Goal: Task Accomplishment & Management: Complete application form

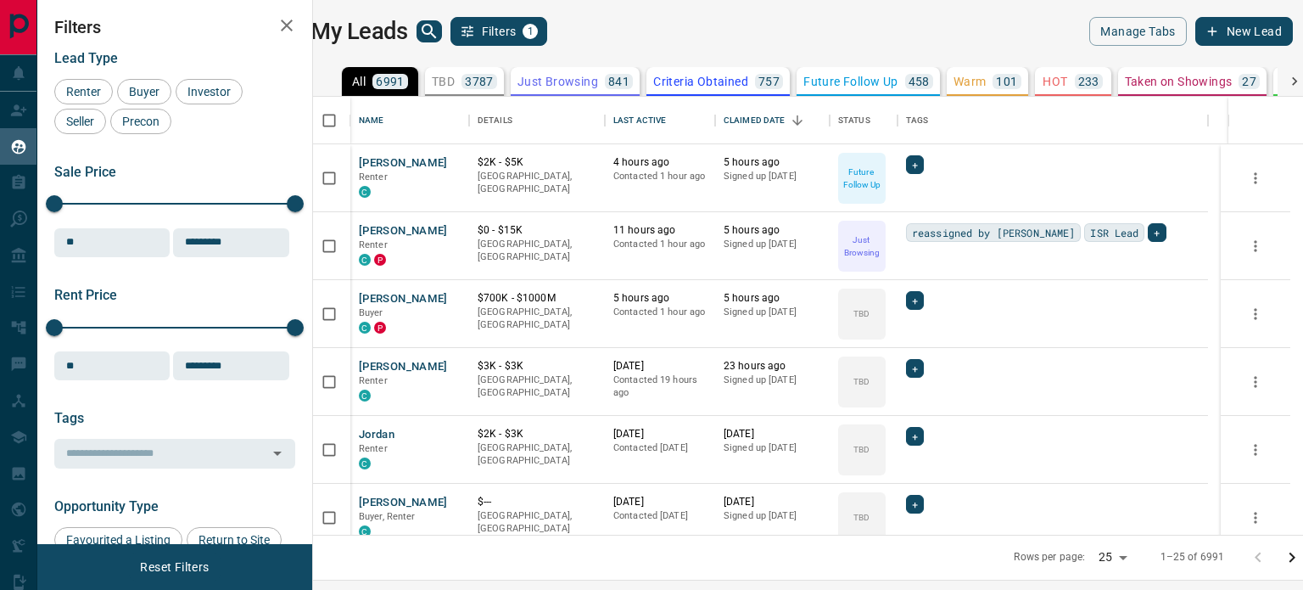
scroll to position [425, 970]
click at [393, 294] on button "[PERSON_NAME]" at bounding box center [403, 299] width 89 height 16
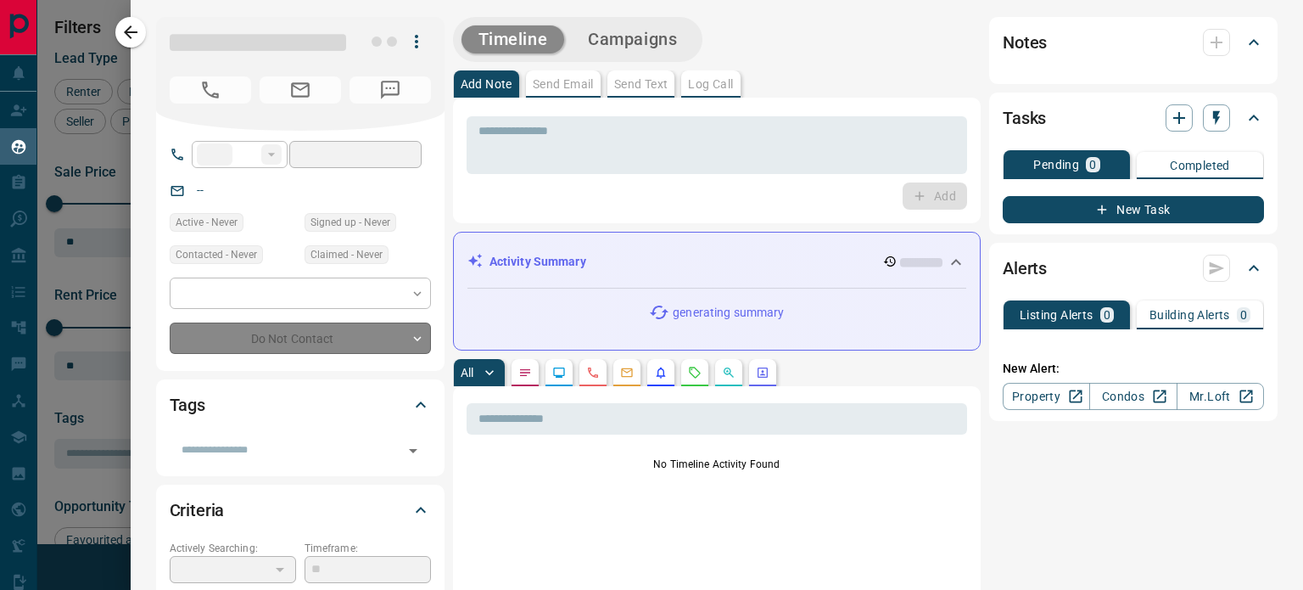
type input "**"
type input "**********"
type input "**"
type input "*******"
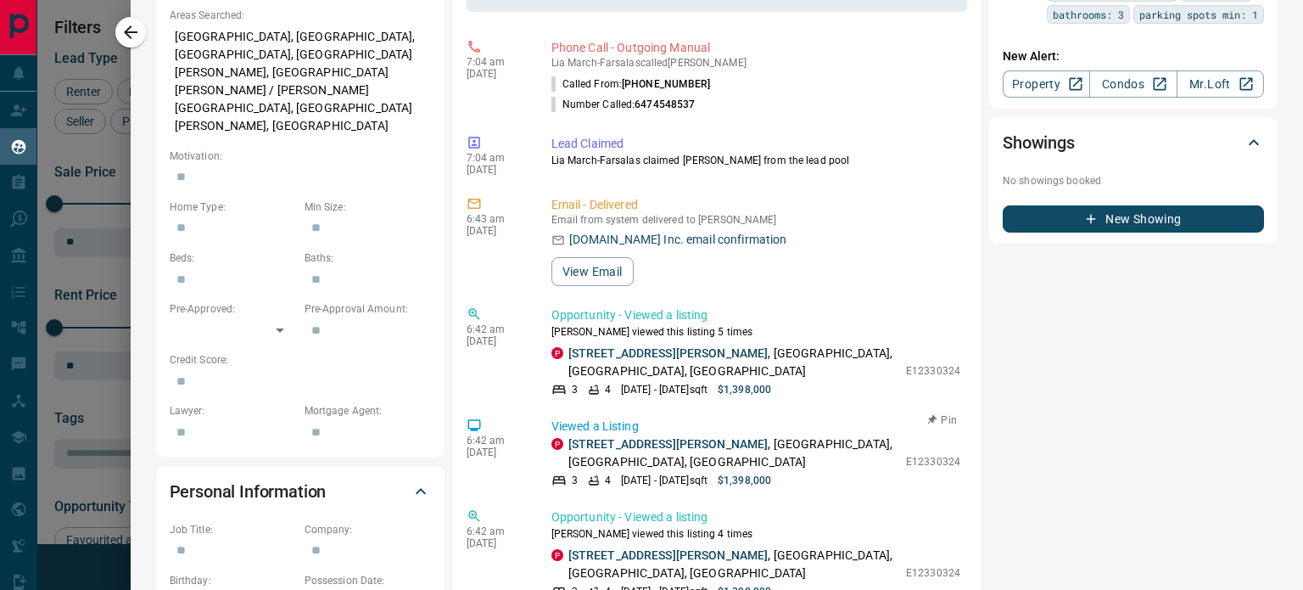
scroll to position [0, 0]
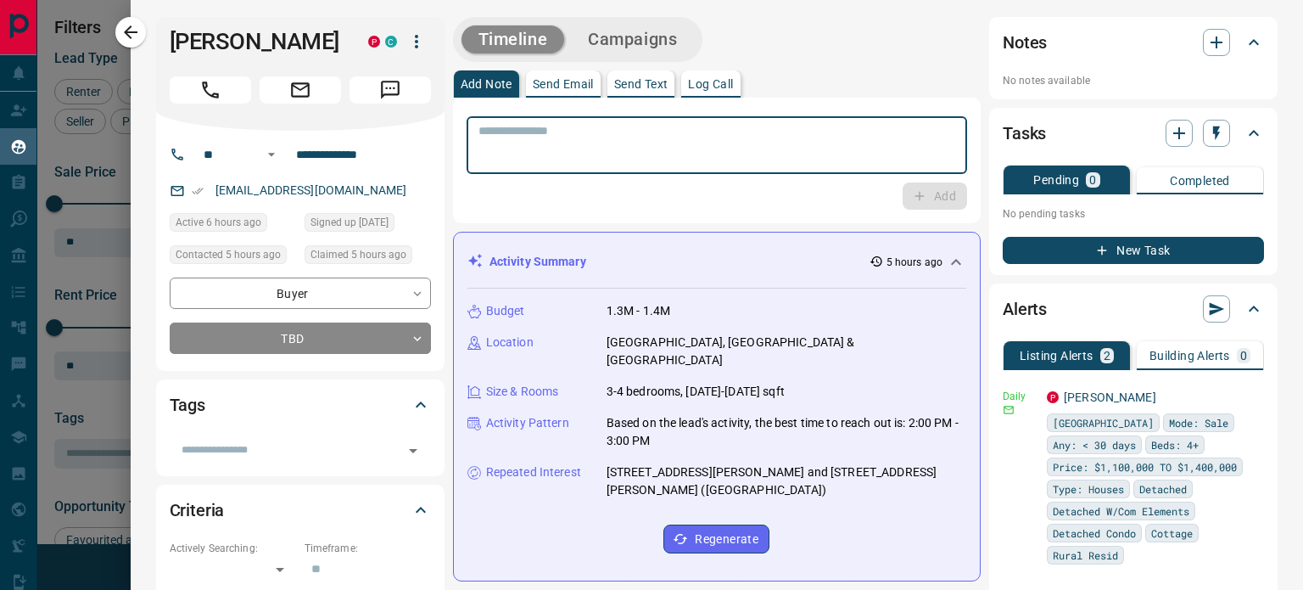
click at [682, 165] on textarea at bounding box center [716, 145] width 477 height 43
type textarea "**********"
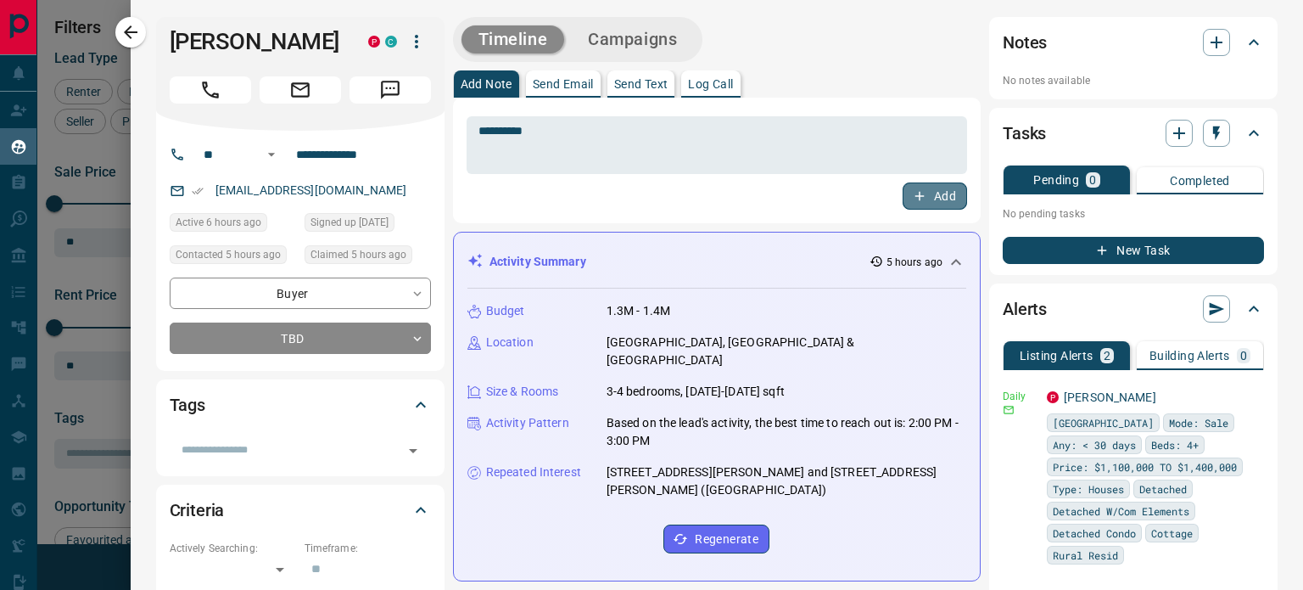
click at [935, 197] on button "Add" at bounding box center [935, 195] width 64 height 27
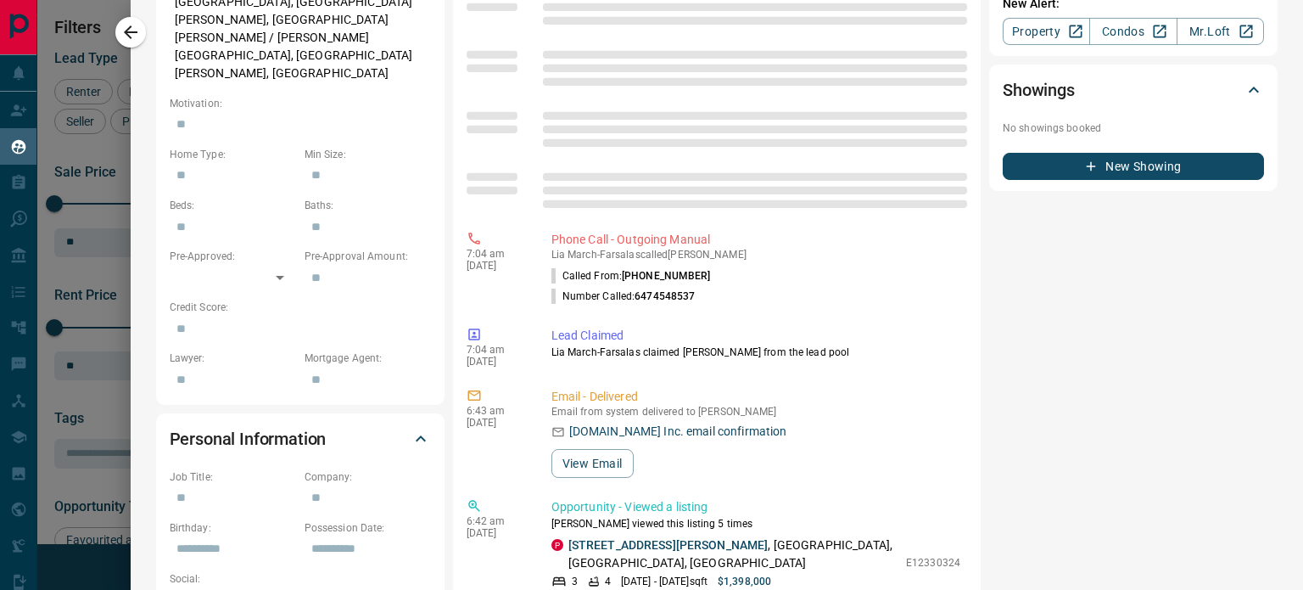
scroll to position [708, 0]
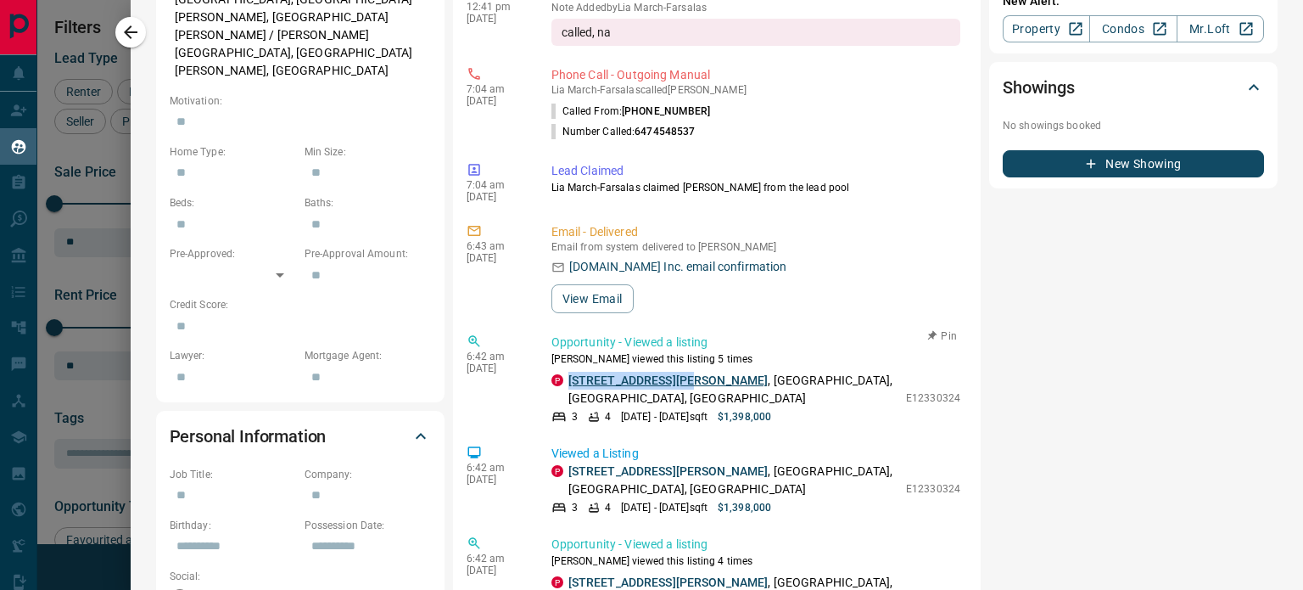
drag, startPoint x: 566, startPoint y: 366, endPoint x: 674, endPoint y: 357, distance: 108.1
click at [674, 372] on div "P [STREET_ADDRESS][PERSON_NAME]" at bounding box center [724, 390] width 346 height 36
copy link "[STREET_ADDRESS][PERSON_NAME]"
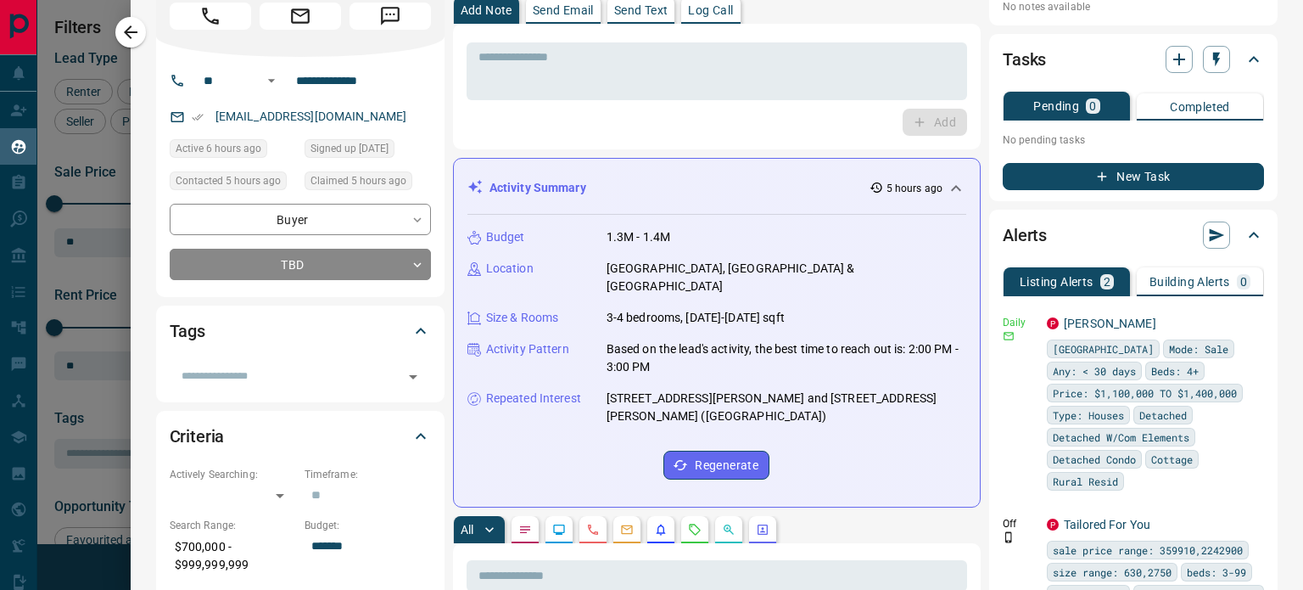
scroll to position [0, 0]
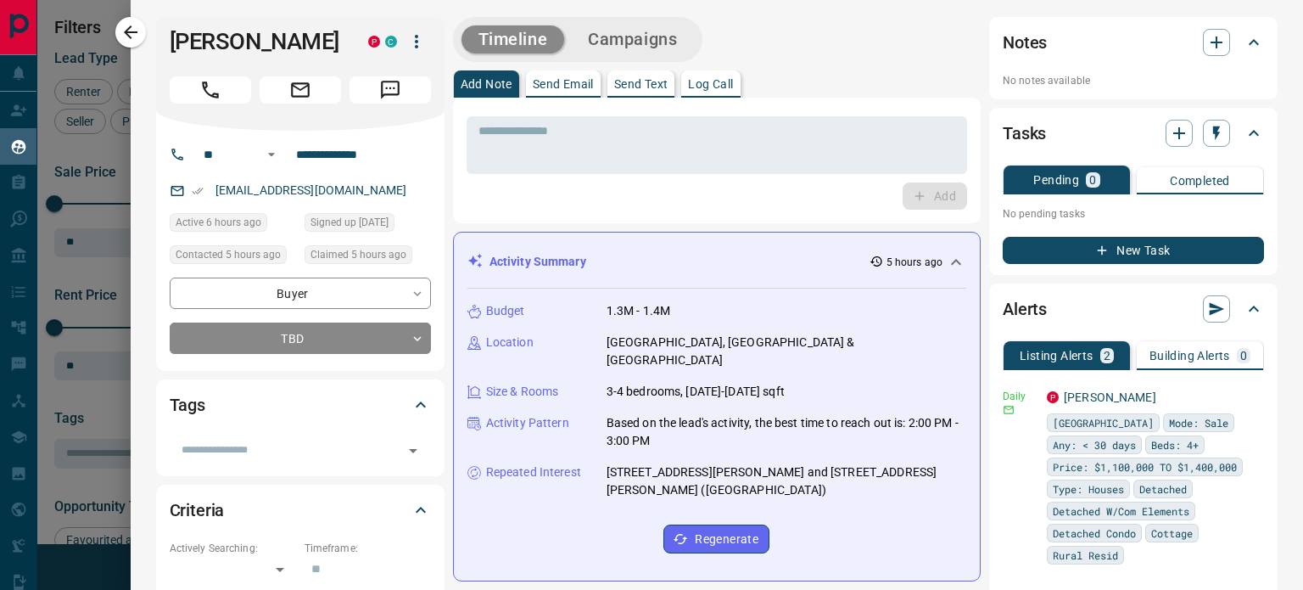
click at [569, 81] on p "Send Email" at bounding box center [563, 84] width 61 height 12
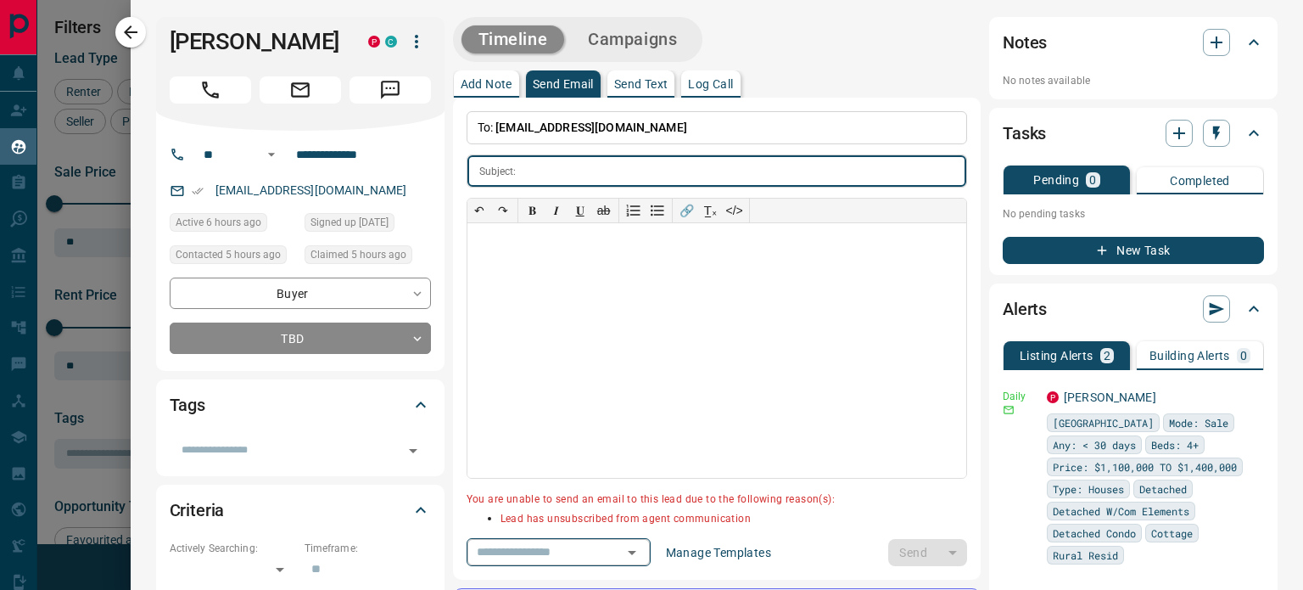
click at [628, 552] on div "​" at bounding box center [559, 552] width 184 height 28
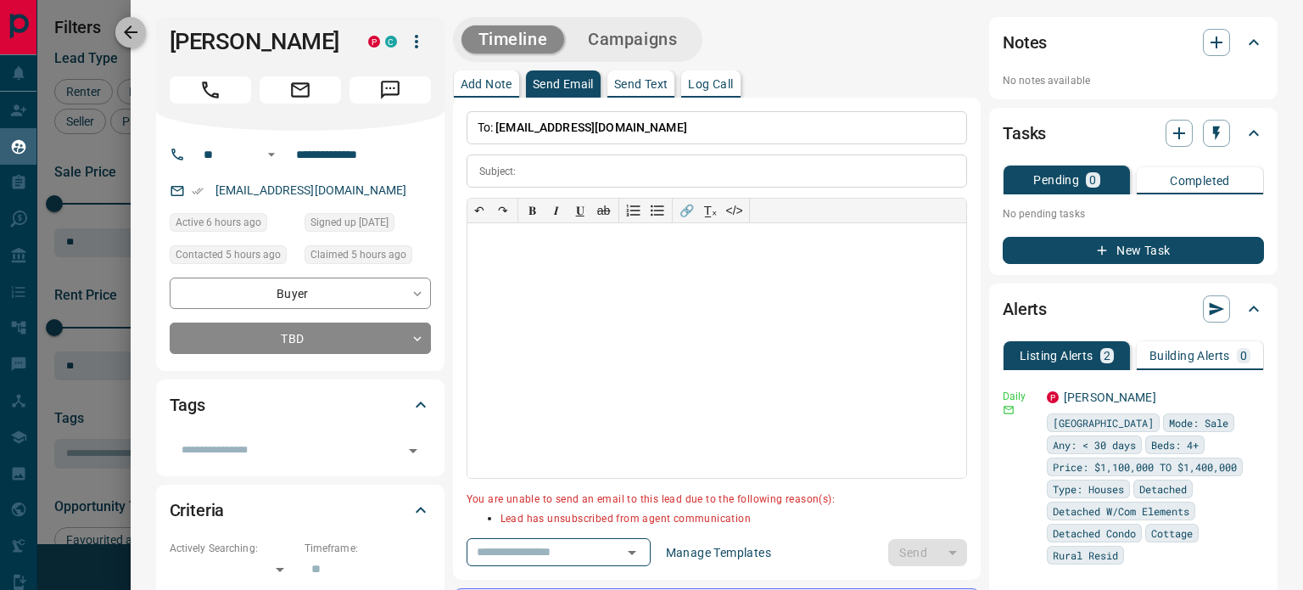
click at [127, 26] on icon "button" at bounding box center [130, 32] width 20 height 20
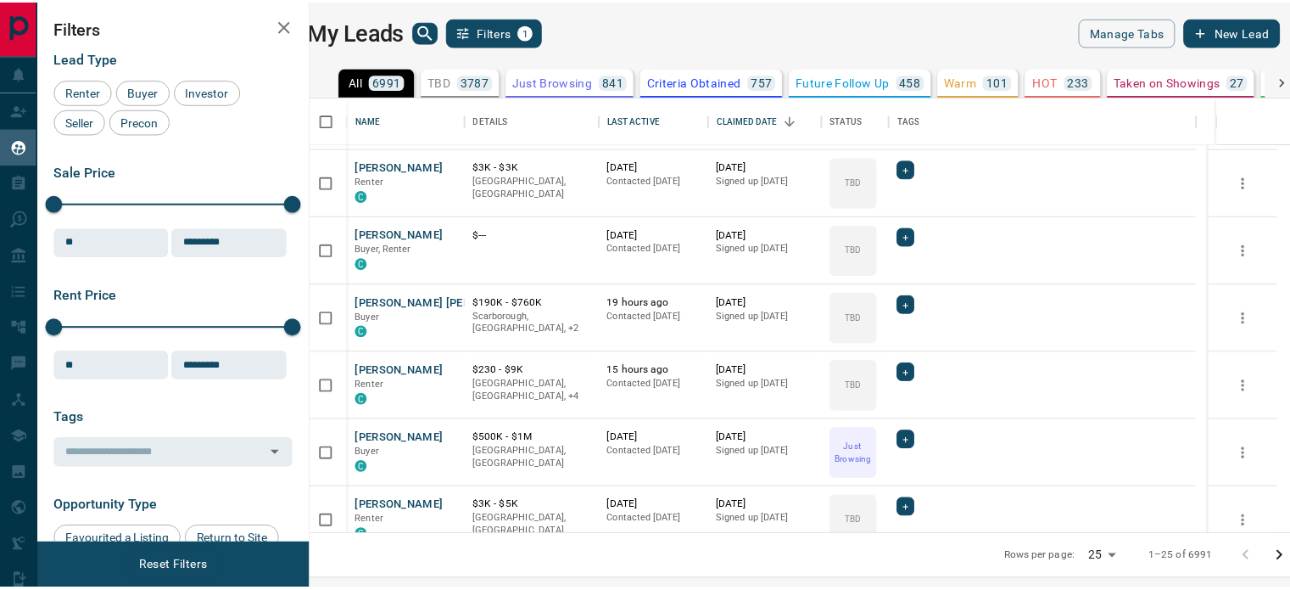
scroll to position [472, 0]
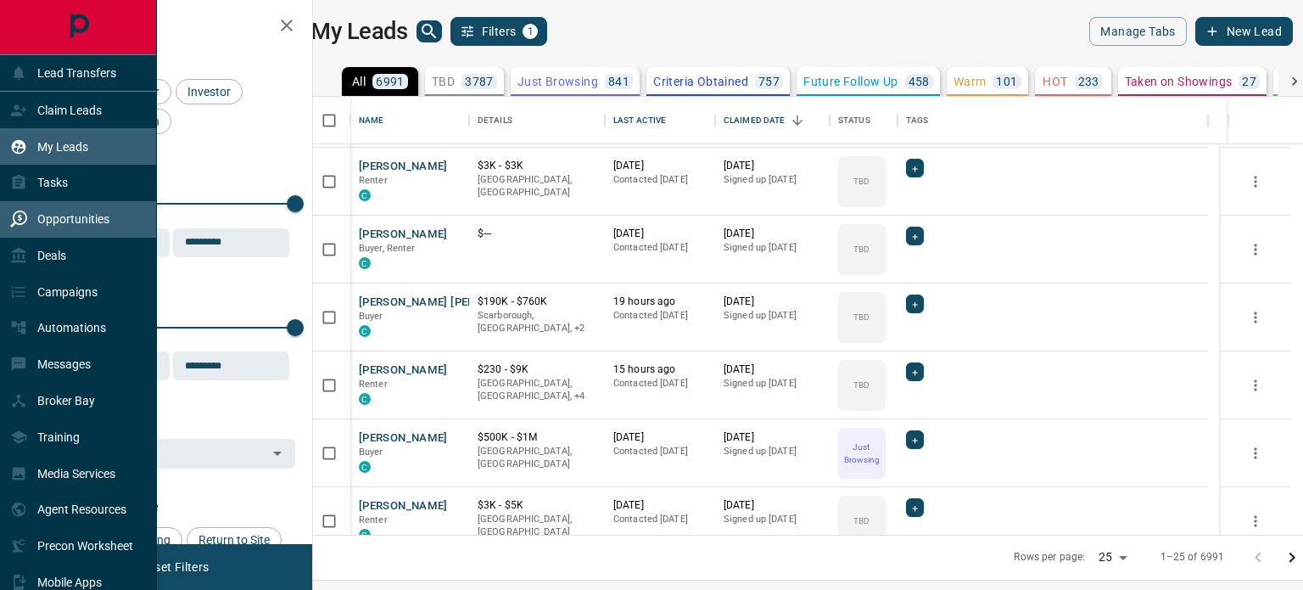
click at [93, 215] on p "Opportunities" at bounding box center [73, 219] width 72 height 14
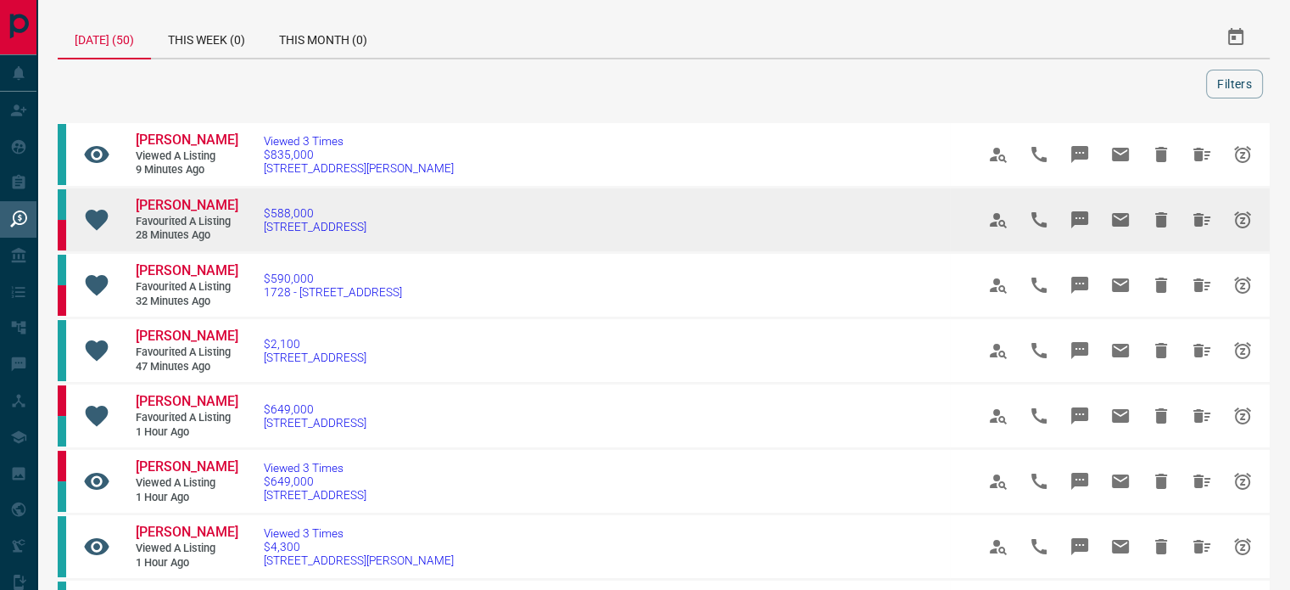
click at [210, 229] on span "Favourited a Listing" at bounding box center [187, 222] width 102 height 14
click at [204, 213] on span "[PERSON_NAME]" at bounding box center [187, 205] width 103 height 16
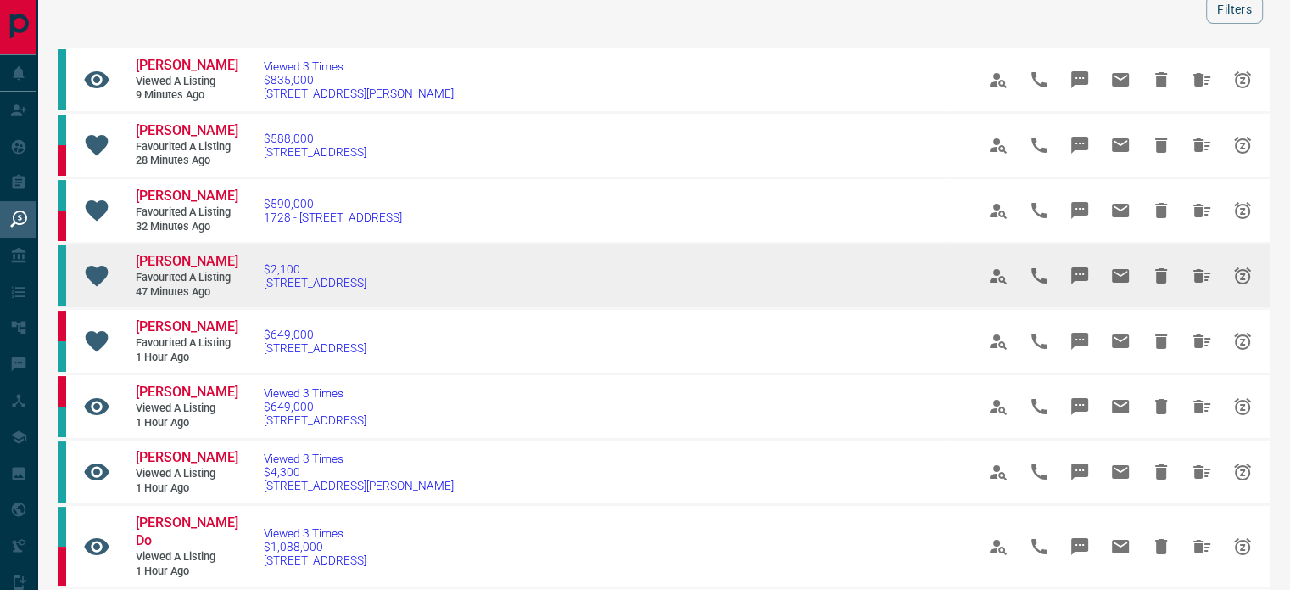
scroll to position [111, 0]
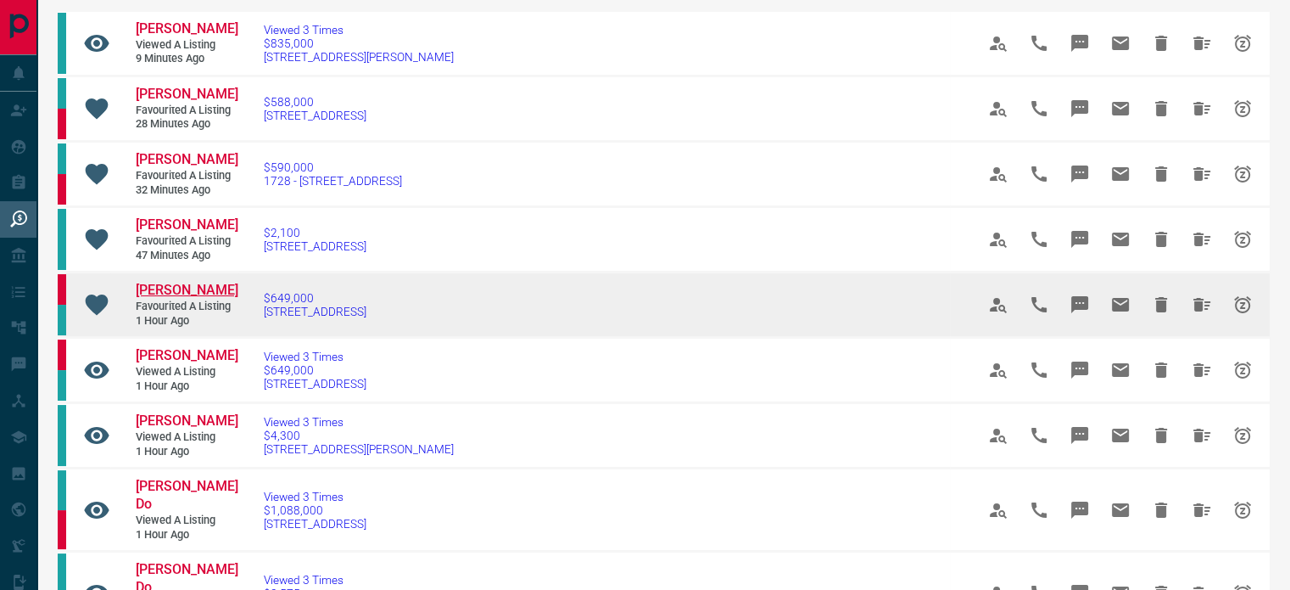
click at [187, 298] on span "[PERSON_NAME]" at bounding box center [187, 290] width 103 height 16
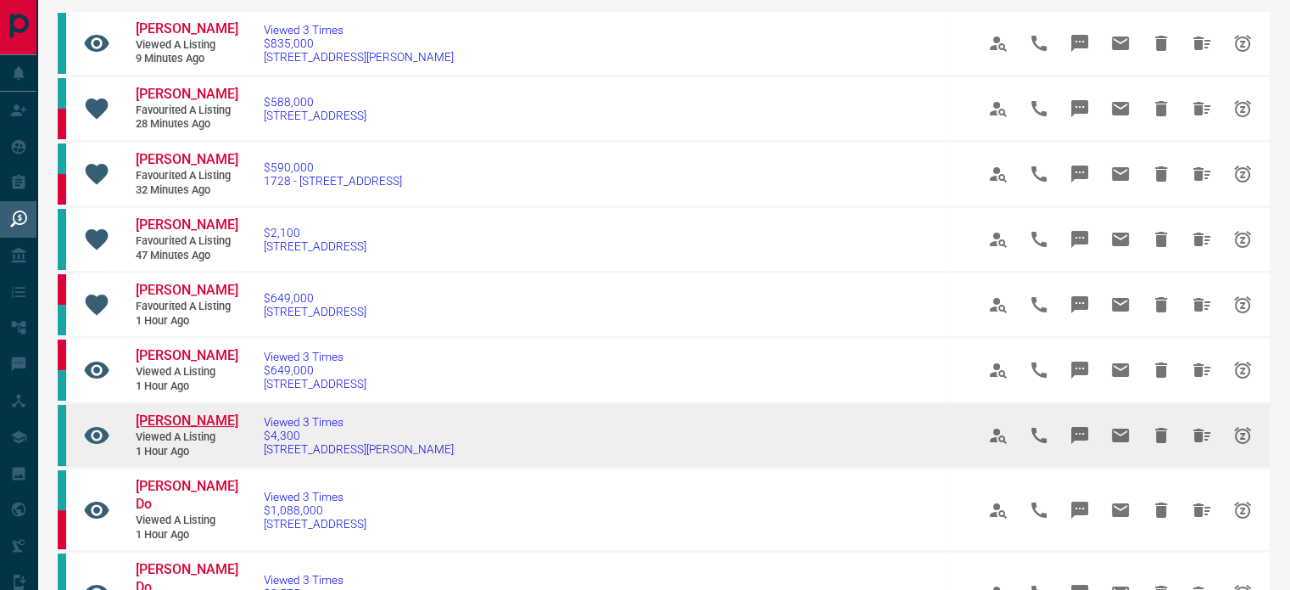
click at [199, 428] on span "[PERSON_NAME]" at bounding box center [187, 420] width 103 height 16
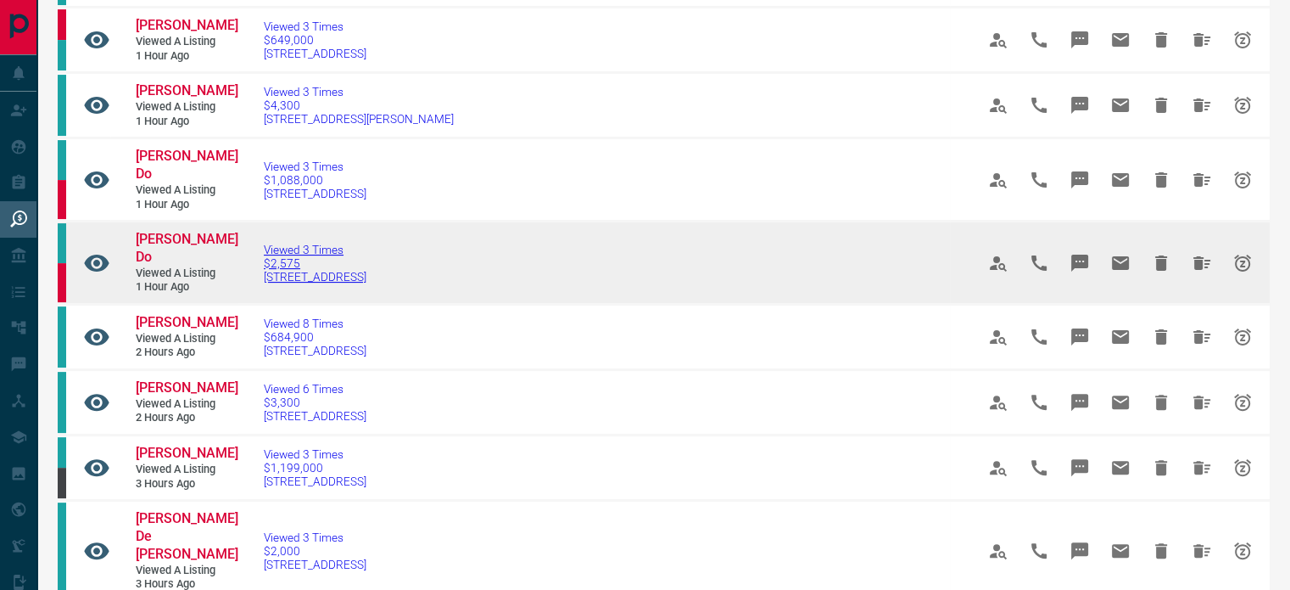
scroll to position [444, 0]
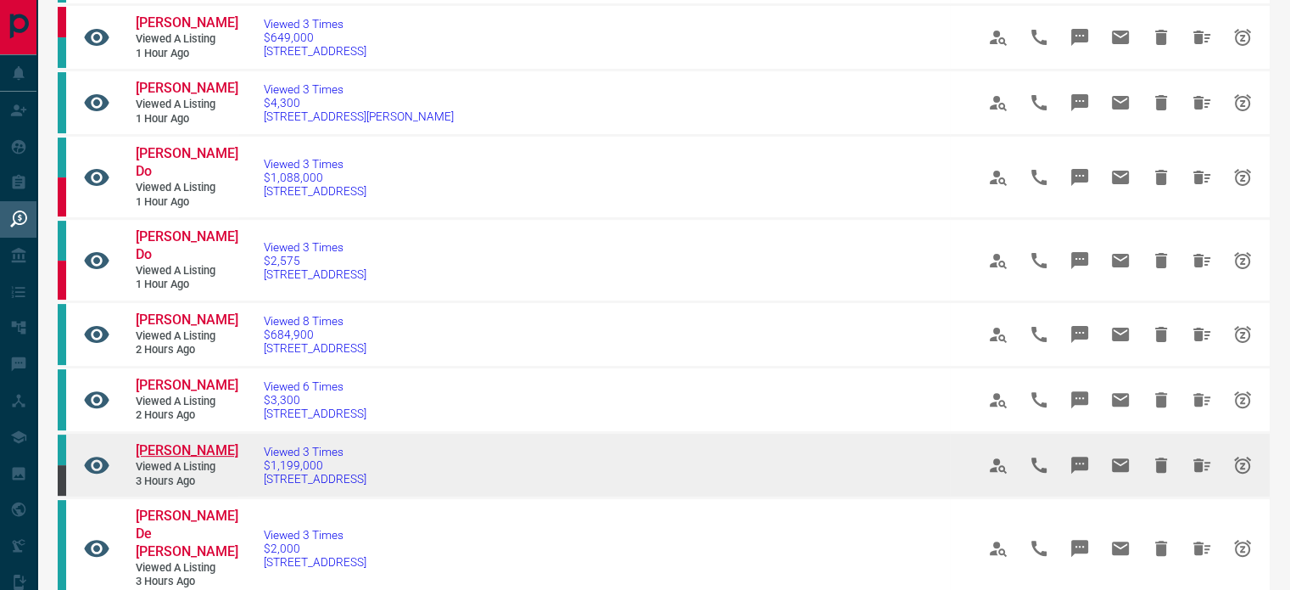
click at [199, 442] on span "[PERSON_NAME]" at bounding box center [187, 450] width 103 height 16
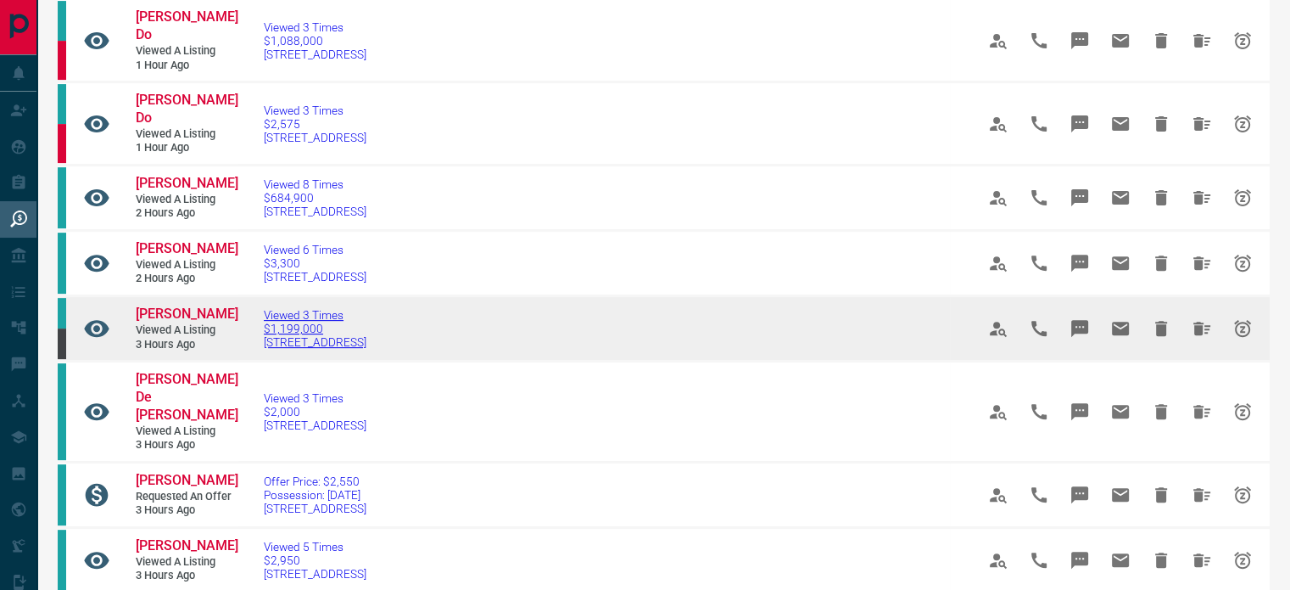
scroll to position [580, 0]
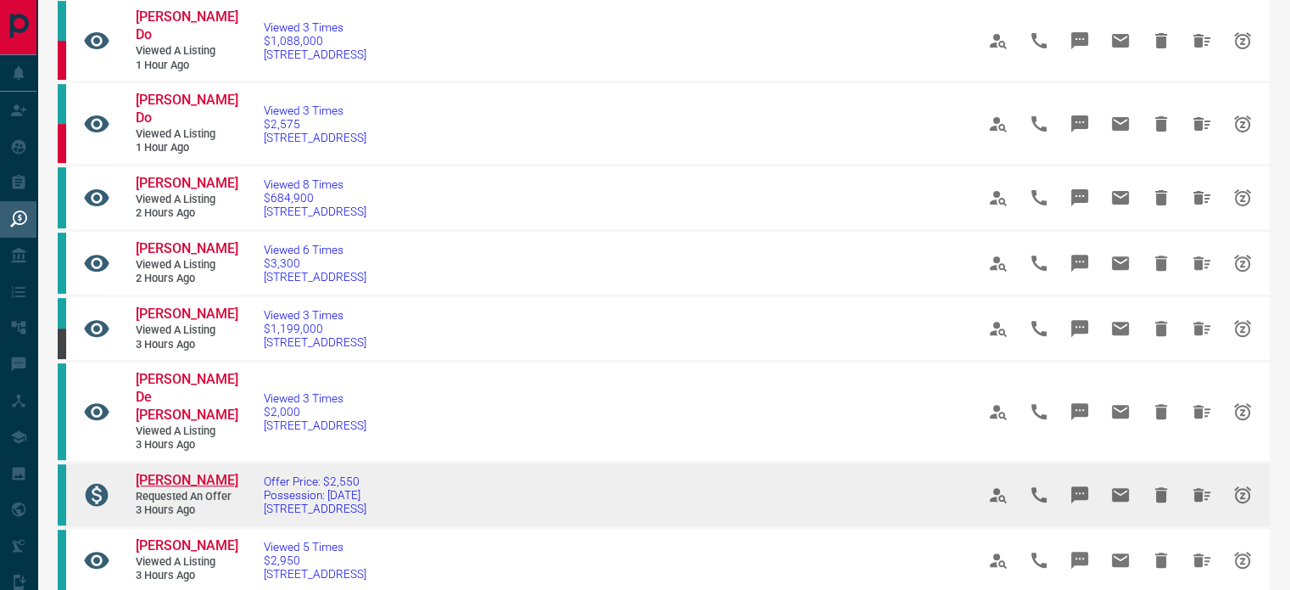
click at [197, 472] on span "[PERSON_NAME]" at bounding box center [187, 480] width 103 height 16
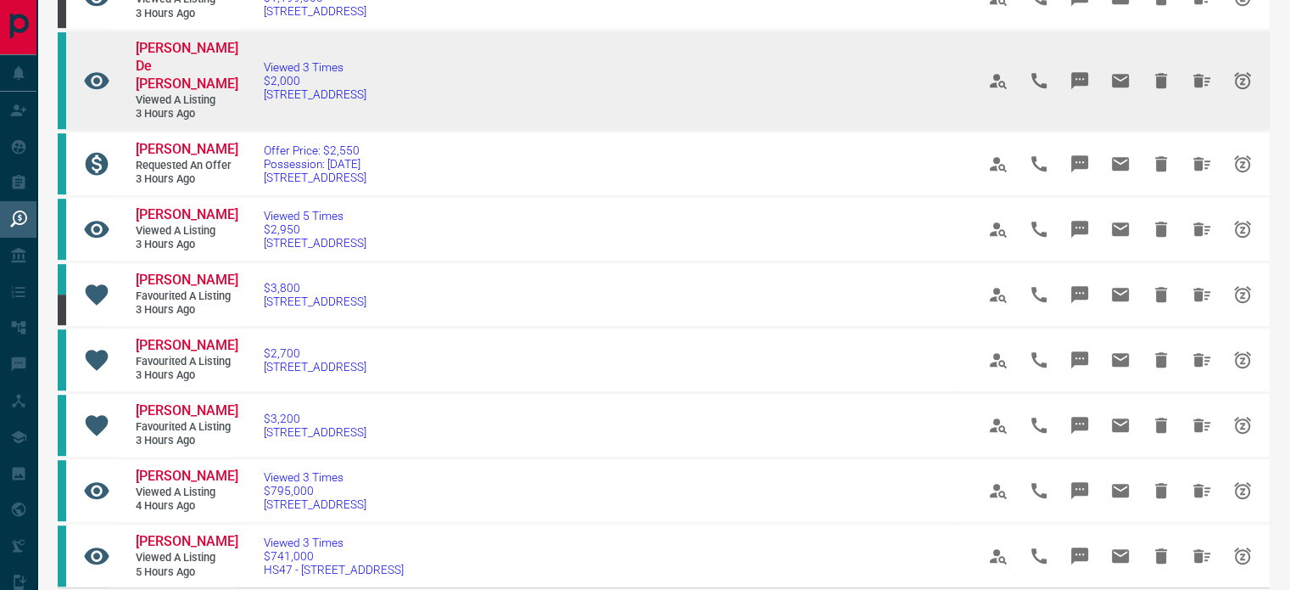
scroll to position [913, 0]
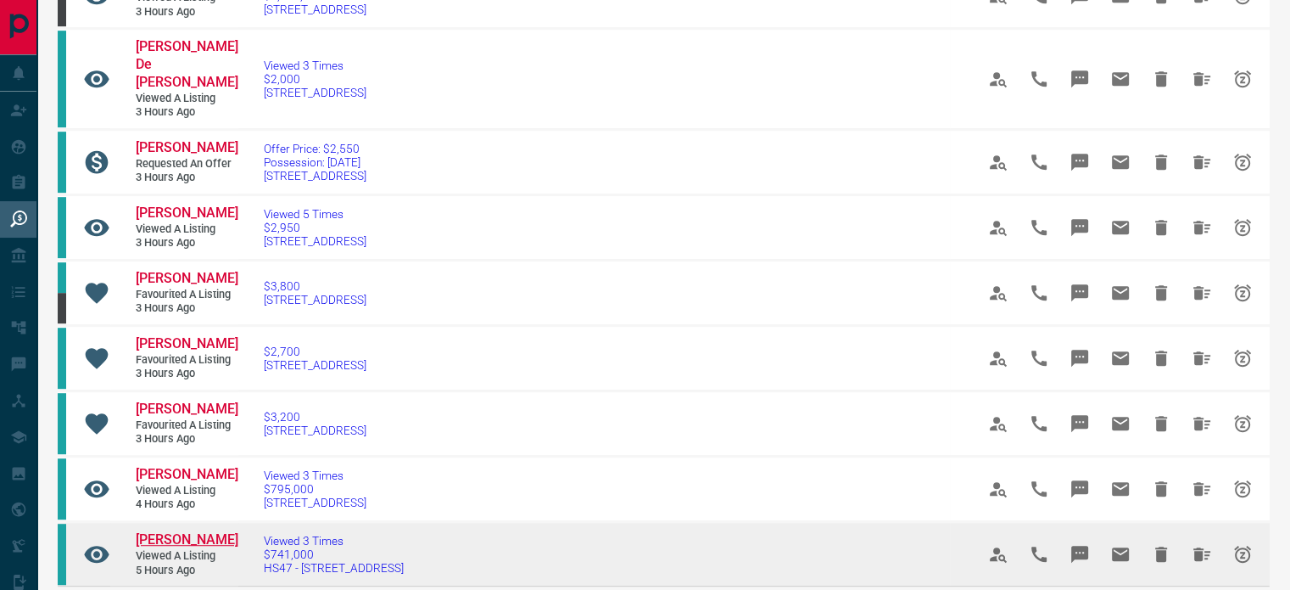
click at [186, 531] on span "[PERSON_NAME]" at bounding box center [187, 539] width 103 height 16
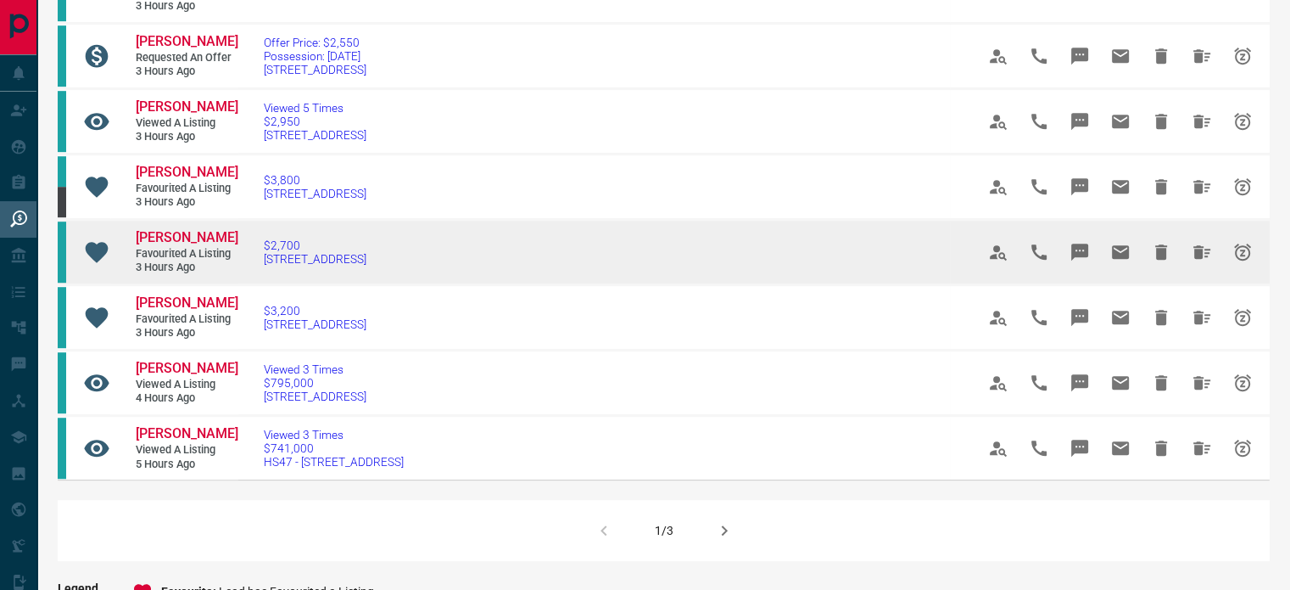
scroll to position [1027, 0]
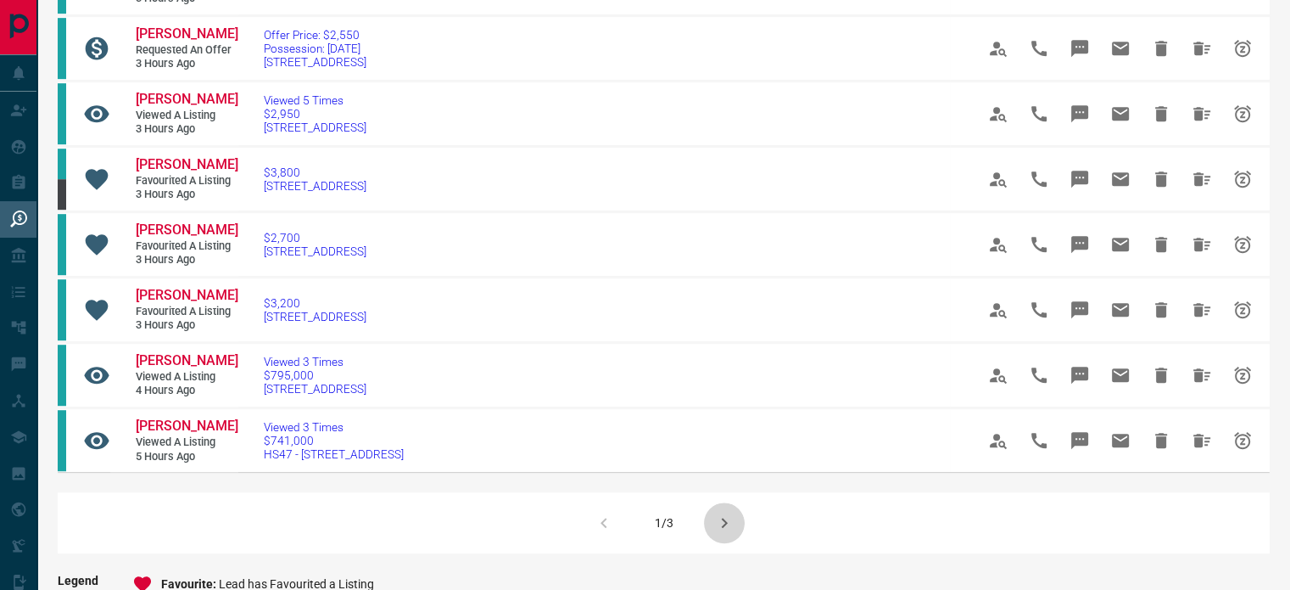
click at [719, 512] on icon "button" at bounding box center [724, 522] width 20 height 20
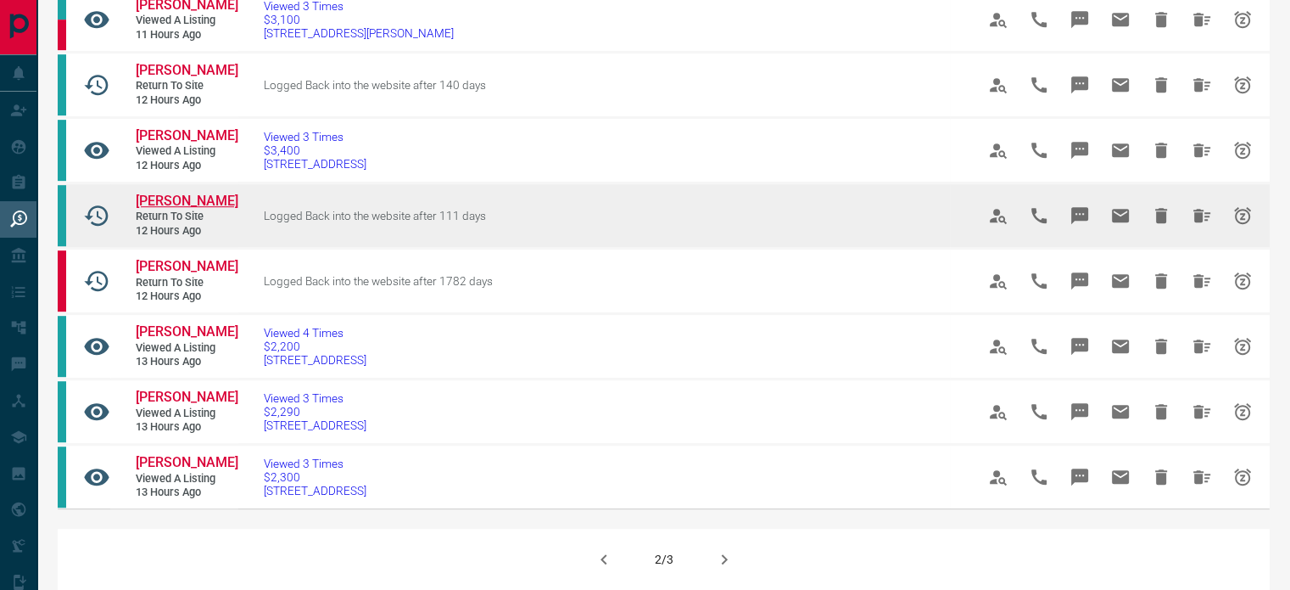
scroll to position [946, 0]
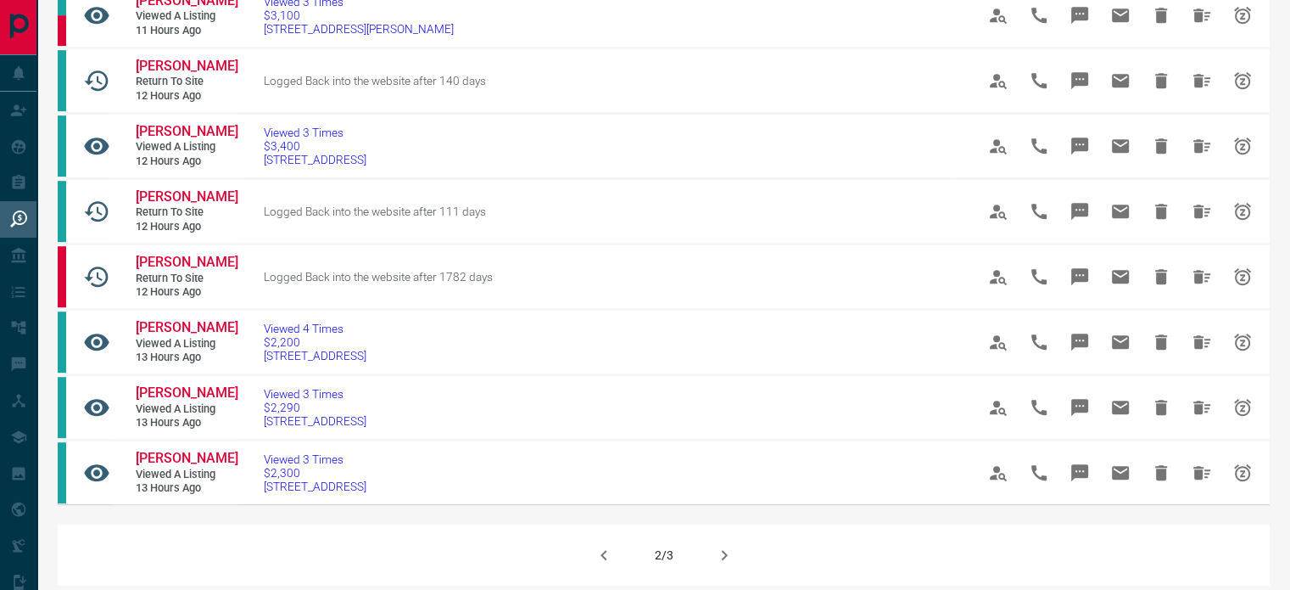
click at [719, 557] on icon "button" at bounding box center [724, 555] width 20 height 20
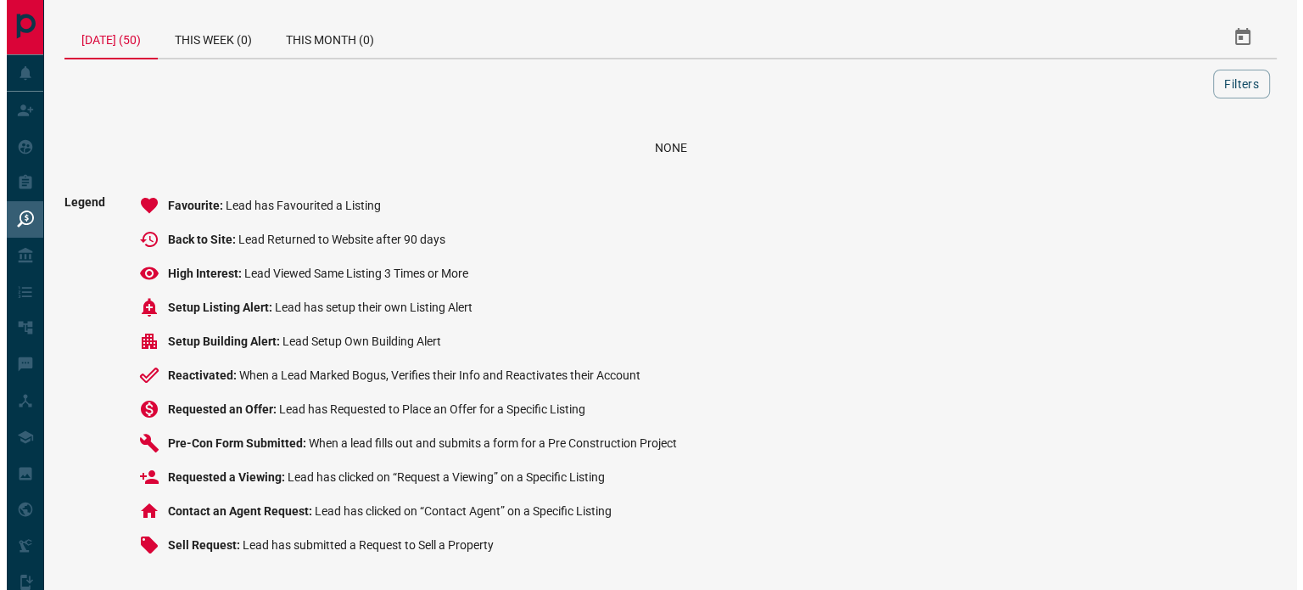
scroll to position [0, 0]
